Goal: Information Seeking & Learning: Learn about a topic

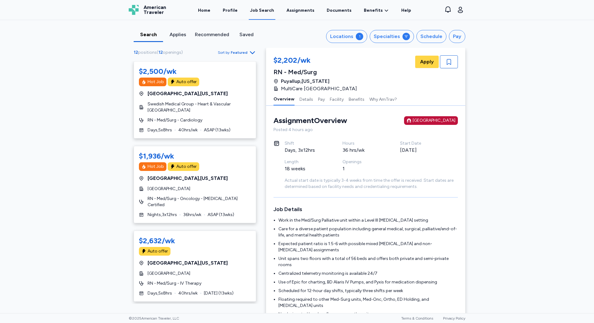
click at [156, 36] on div "Search" at bounding box center [148, 34] width 24 height 7
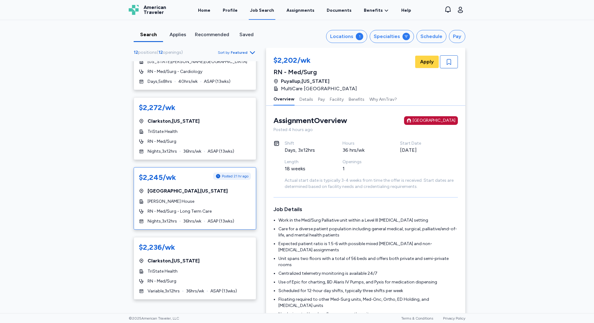
scroll to position [371, 0]
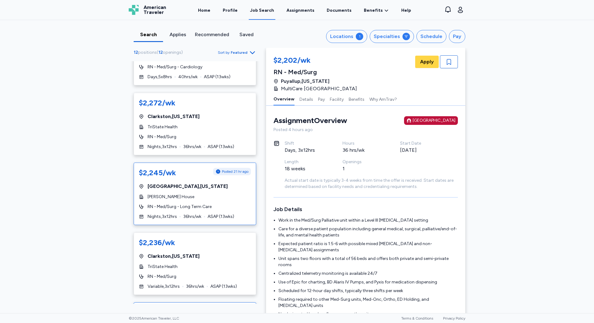
click at [195, 204] on span "RN - Med/Surg - Long Term Care" at bounding box center [179, 207] width 64 height 6
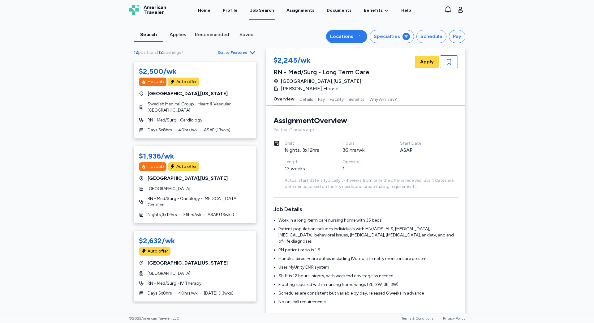
click at [353, 36] on div "Locations" at bounding box center [341, 36] width 23 height 7
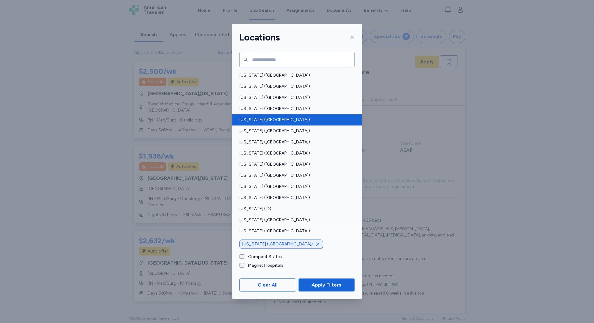
click at [266, 123] on span "California (CA)" at bounding box center [294, 120] width 111 height 6
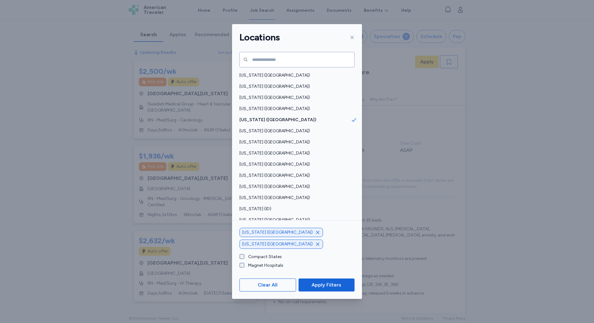
click at [315, 235] on icon "button" at bounding box center [317, 232] width 5 height 5
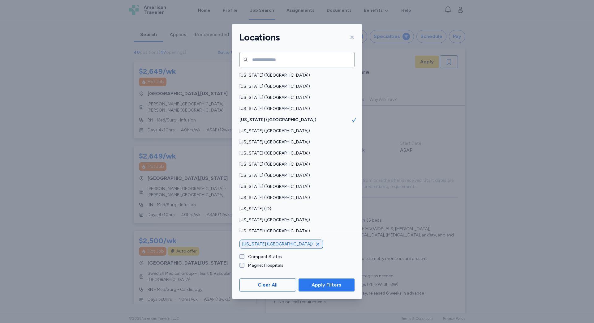
click at [327, 286] on span "Apply Filters" at bounding box center [326, 284] width 30 height 7
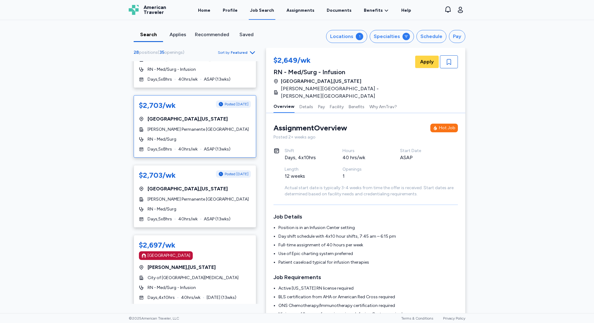
scroll to position [216, 0]
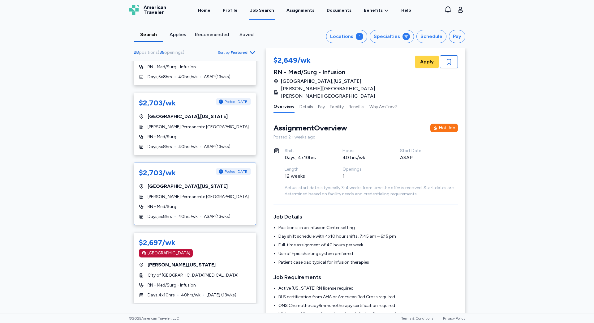
click at [204, 201] on div "$2,703/wk Posted 2 days ago San Diego , California Kaiser Permanente Zion Medic…" at bounding box center [195, 194] width 122 height 62
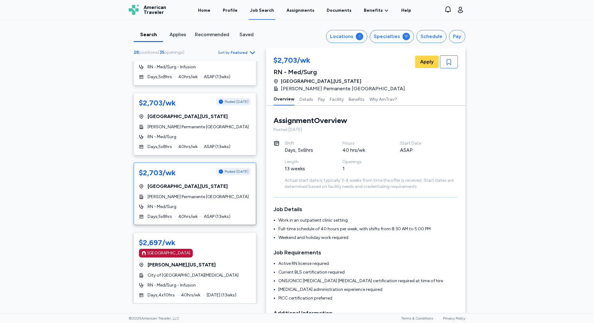
scroll to position [1, 0]
click at [163, 170] on div "$2,703/wk" at bounding box center [157, 173] width 37 height 10
click at [229, 171] on span "Posted 2 days ago" at bounding box center [236, 171] width 24 height 5
click at [204, 132] on div "$2,703/wk Posted 2 days ago San Diego , California Kaiser Permanente Zion Medic…" at bounding box center [195, 124] width 122 height 62
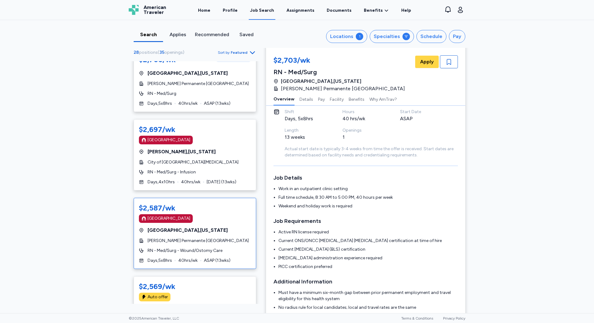
scroll to position [340, 0]
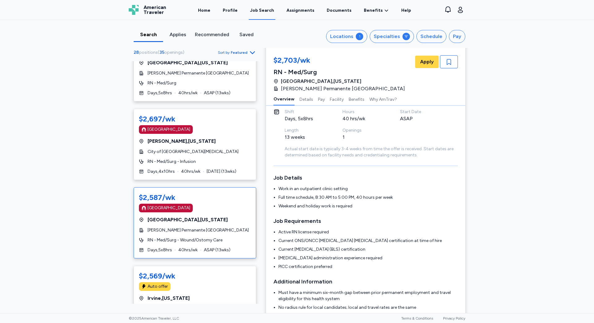
click at [185, 253] on span "40 hrs/wk" at bounding box center [187, 250] width 19 height 6
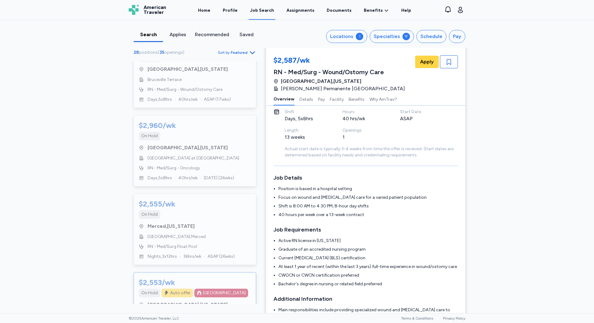
scroll to position [1329, 0]
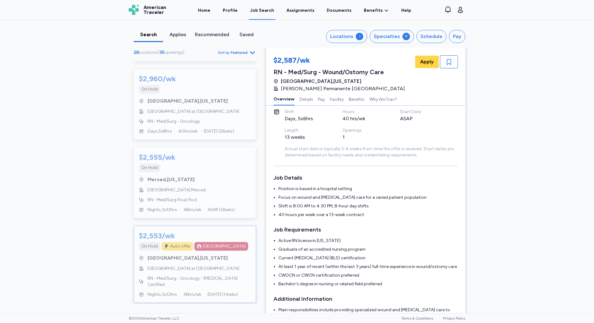
click at [186, 269] on div "$2,553/wk On Hold Auto offer Magnet Hospital San Francisco , California UCSF Me…" at bounding box center [195, 264] width 122 height 77
